Goal: Task Accomplishment & Management: Complete application form

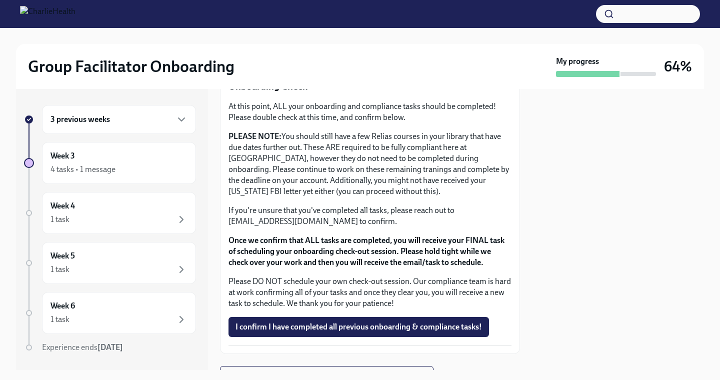
scroll to position [880, 0]
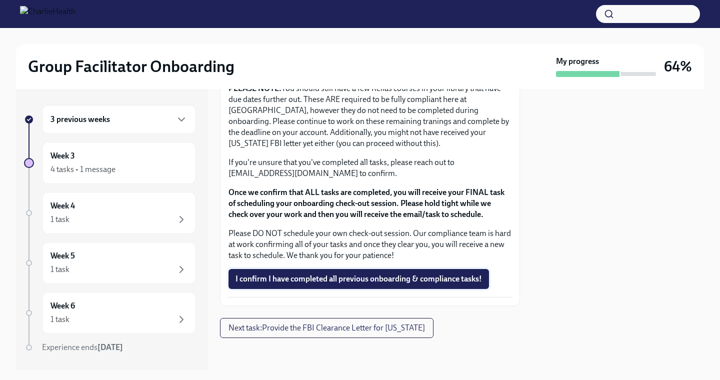
click at [359, 278] on span "I confirm I have completed all previous onboarding & compliance tasks!" at bounding box center [359, 279] width 247 height 10
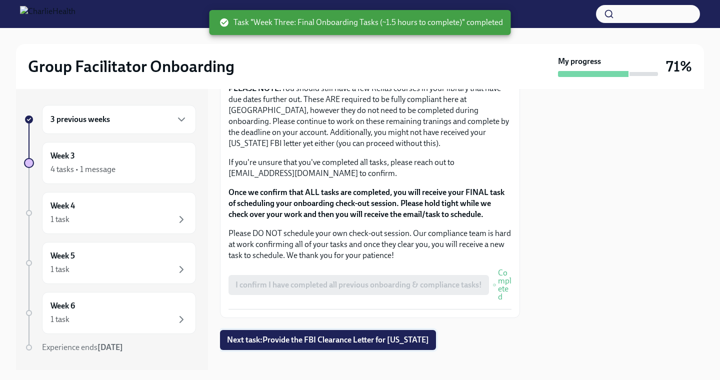
click at [317, 346] on button "Next task : Provide the FBI Clearance Letter for [US_STATE]" at bounding box center [328, 340] width 216 height 20
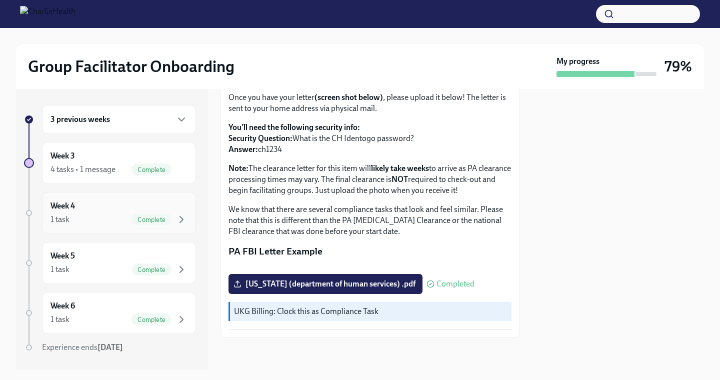
click at [106, 220] on div "1 task Complete" at bounding box center [119, 220] width 137 height 12
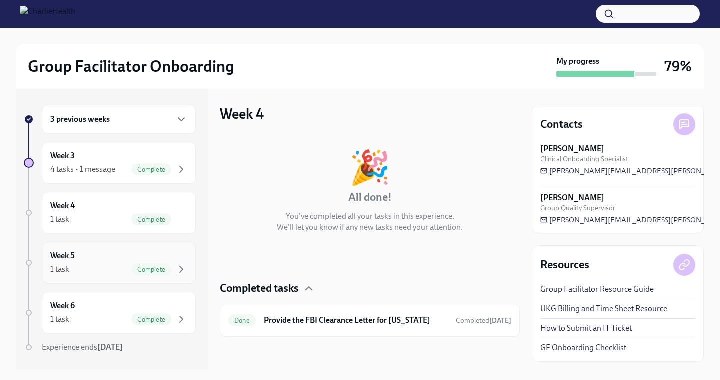
click at [108, 266] on div "1 task Complete" at bounding box center [119, 270] width 137 height 12
click at [131, 320] on div "1 task Complete" at bounding box center [119, 320] width 137 height 12
click at [135, 124] on div "3 previous weeks" at bounding box center [119, 120] width 137 height 12
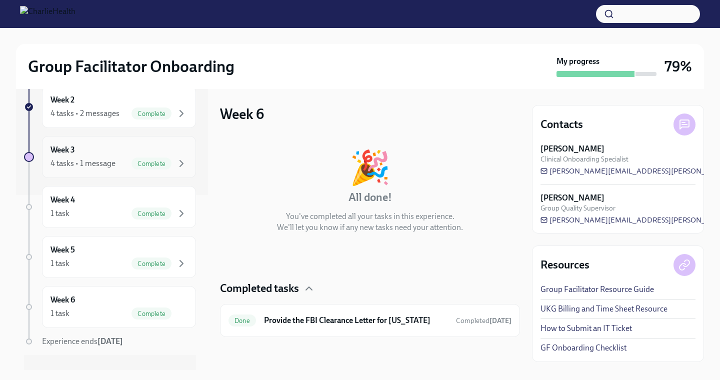
scroll to position [192, 0]
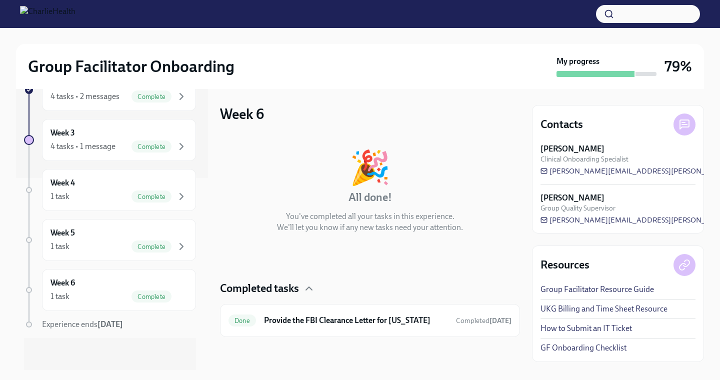
click at [401, 347] on div at bounding box center [370, 353] width 300 height 32
click at [134, 292] on div "Complete" at bounding box center [152, 297] width 40 height 12
click at [131, 242] on div "1 task Complete" at bounding box center [119, 247] width 137 height 12
click at [136, 198] on span "Complete" at bounding box center [152, 197] width 40 height 8
click at [130, 153] on div "Week 3 4 tasks • 1 message Complete" at bounding box center [119, 140] width 154 height 42
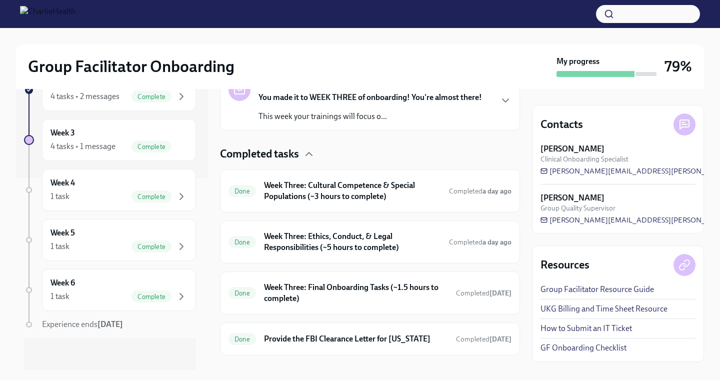
scroll to position [212, 0]
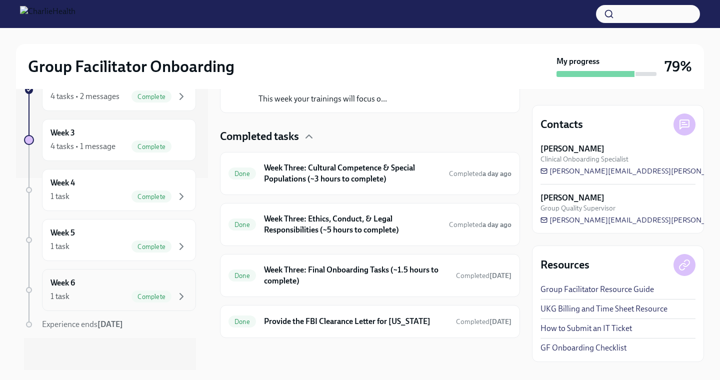
click at [167, 298] on span "Complete" at bounding box center [152, 297] width 40 height 8
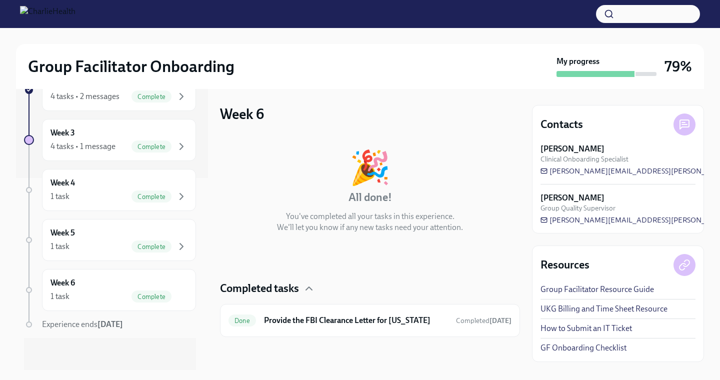
click at [156, 264] on div "3 previous weeks Week -1 1 task • 1 message Complete First day at work [DATE] W…" at bounding box center [110, 141] width 172 height 457
click at [155, 240] on div "Week 5 1 task Complete" at bounding box center [119, 240] width 137 height 25
click at [144, 177] on div "Week 4 1 task Complete" at bounding box center [119, 190] width 154 height 42
click at [147, 143] on span "Complete" at bounding box center [152, 147] width 40 height 8
